Goal: Information Seeking & Learning: Learn about a topic

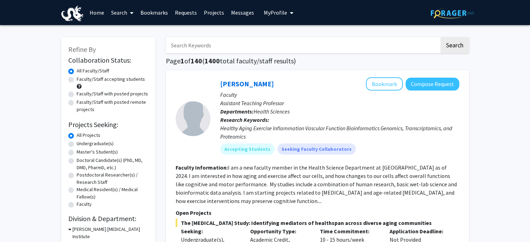
click at [278, 47] on input "Search Keywords" at bounding box center [303, 45] width 274 height 16
click at [441, 37] on button "Search" at bounding box center [455, 45] width 29 height 16
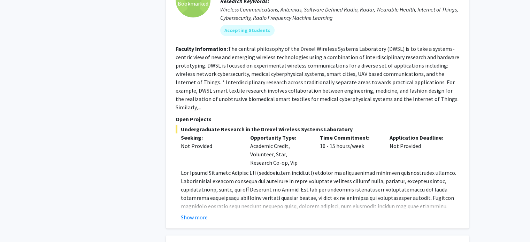
scroll to position [386, 0]
click at [209, 213] on div "Show more" at bounding box center [320, 217] width 279 height 8
click at [205, 213] on button "Show more" at bounding box center [194, 217] width 27 height 8
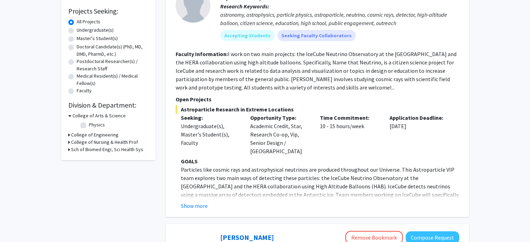
scroll to position [0, 0]
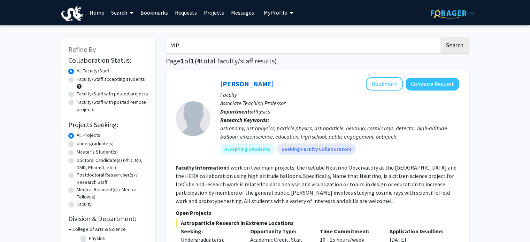
click at [242, 51] on input "VIP" at bounding box center [303, 45] width 274 height 16
type input "STAR"
click at [441, 37] on button "Search" at bounding box center [455, 45] width 29 height 16
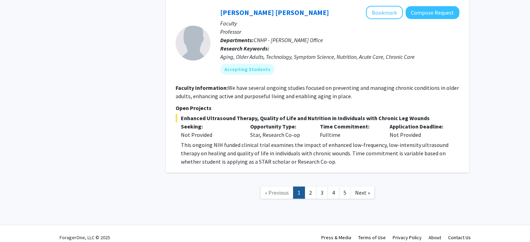
scroll to position [1828, 0]
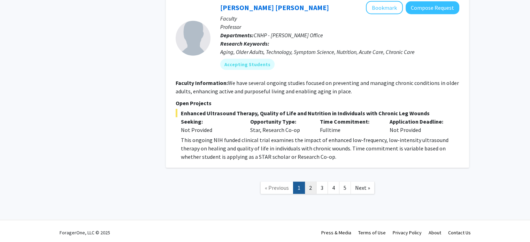
click at [307, 189] on link "2" at bounding box center [311, 188] width 12 height 12
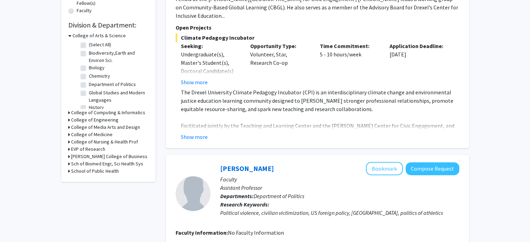
scroll to position [195, 0]
click at [83, 122] on h3 "College of Engineering" at bounding box center [94, 119] width 47 height 7
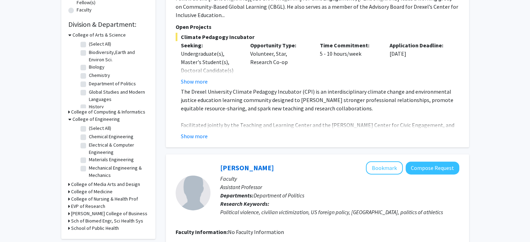
click at [89, 128] on label "(Select All)" at bounding box center [100, 128] width 22 height 7
click at [89, 128] on input "(Select All)" at bounding box center [91, 127] width 5 height 5
checkbox input "true"
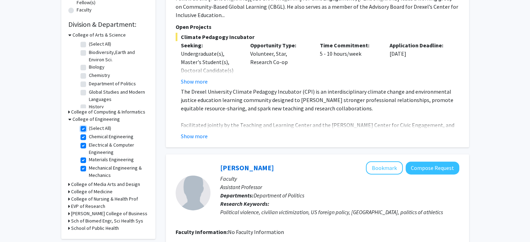
checkbox input "true"
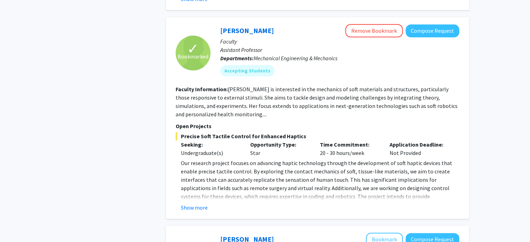
scroll to position [863, 0]
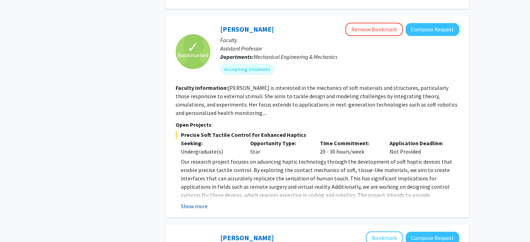
click at [203, 202] on button "Show more" at bounding box center [194, 206] width 27 height 8
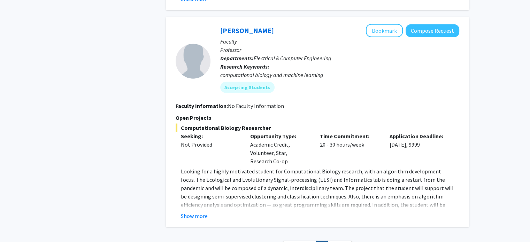
scroll to position [1735, 0]
click at [196, 212] on button "Show more" at bounding box center [194, 216] width 27 height 8
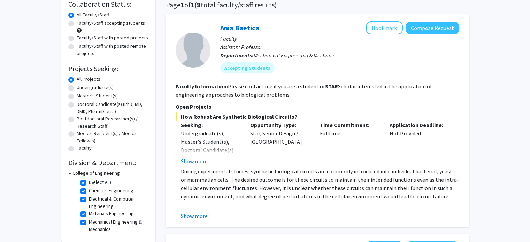
scroll to position [0, 0]
